Goal: Information Seeking & Learning: Learn about a topic

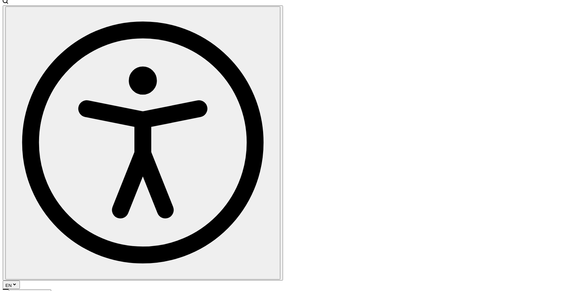
scroll to position [50, 0]
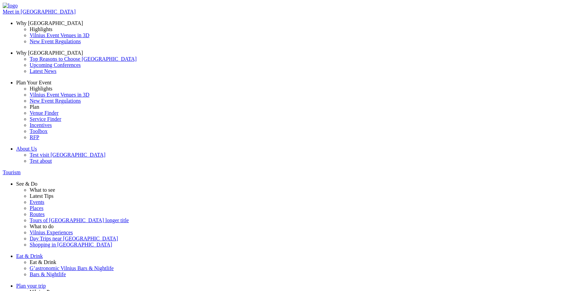
scroll to position [325, 0]
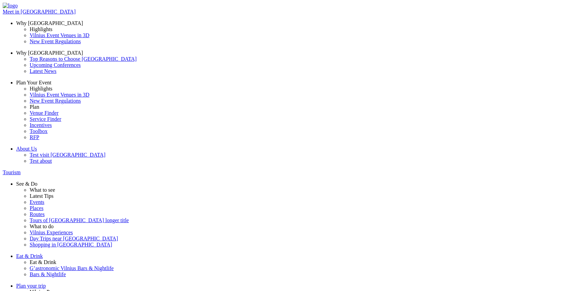
scroll to position [73, 0]
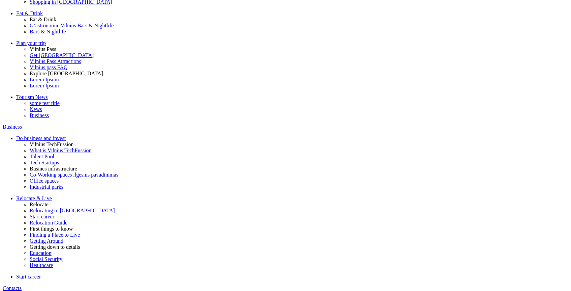
scroll to position [277, 0]
